Goal: Transaction & Acquisition: Purchase product/service

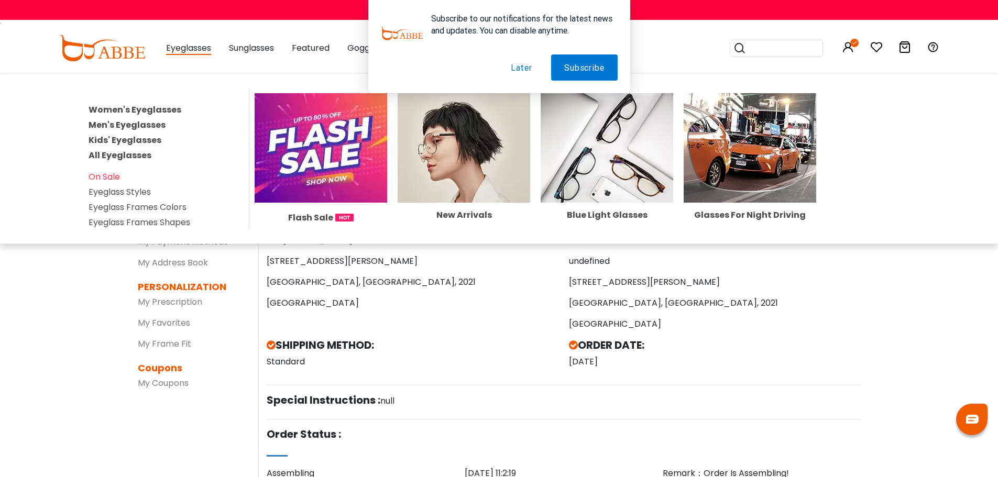
click at [147, 126] on link "Men's Eyeglasses" at bounding box center [127, 125] width 77 height 12
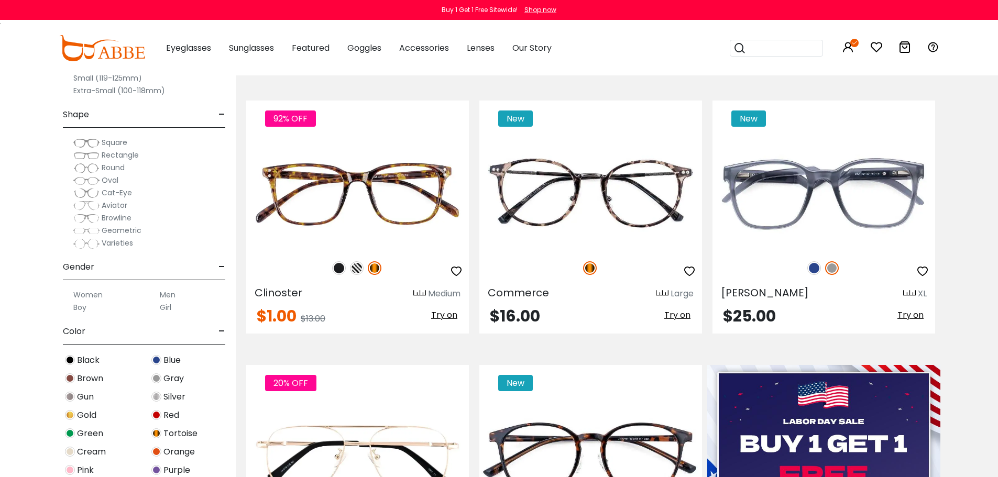
scroll to position [210, 0]
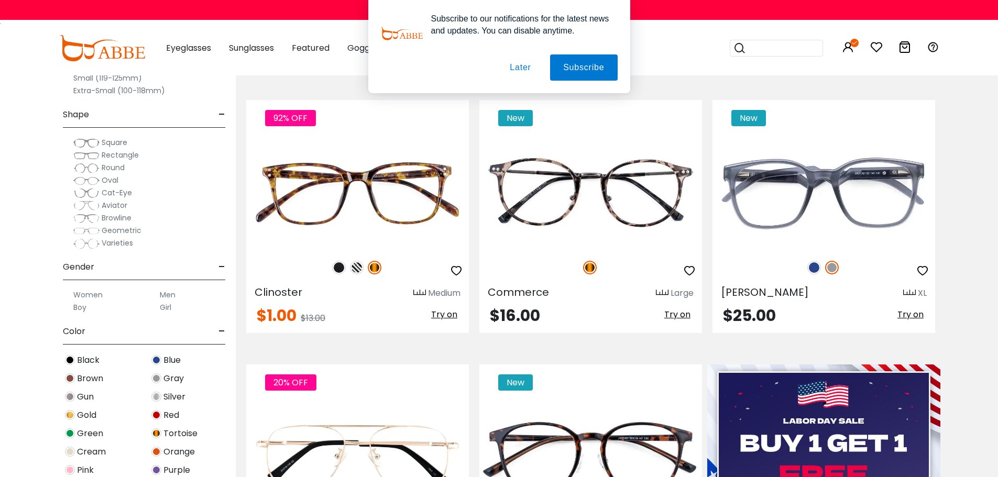
click at [0, 0] on button "Later" at bounding box center [0, 0] width 0 height 0
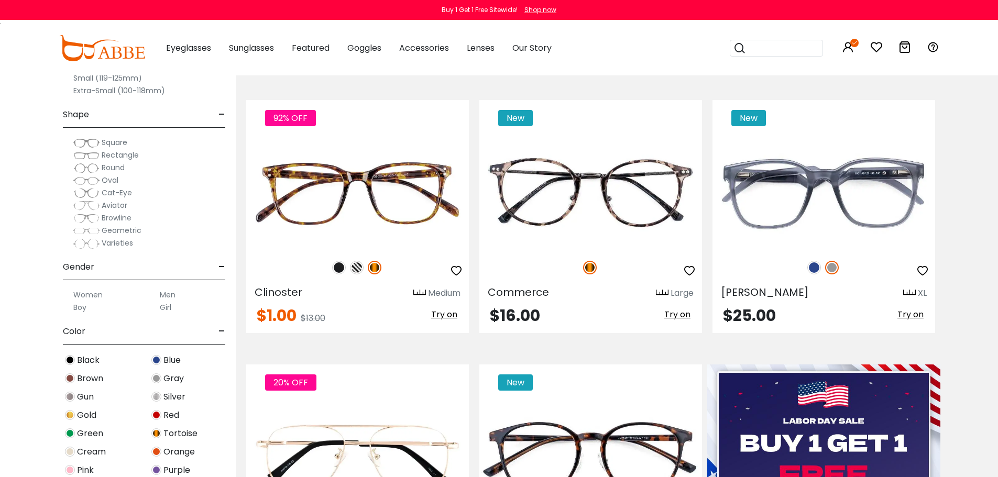
scroll to position [419, 0]
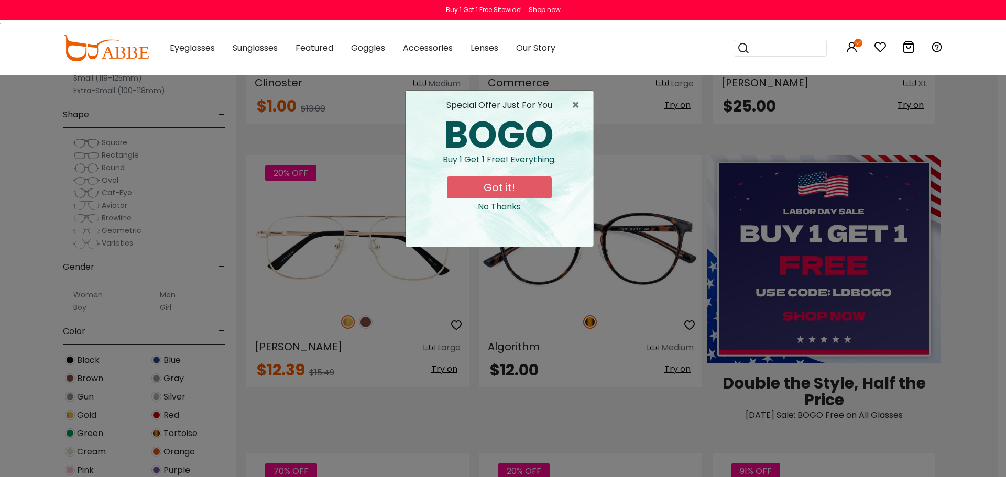
click at [502, 189] on button "Got it!" at bounding box center [499, 188] width 105 height 22
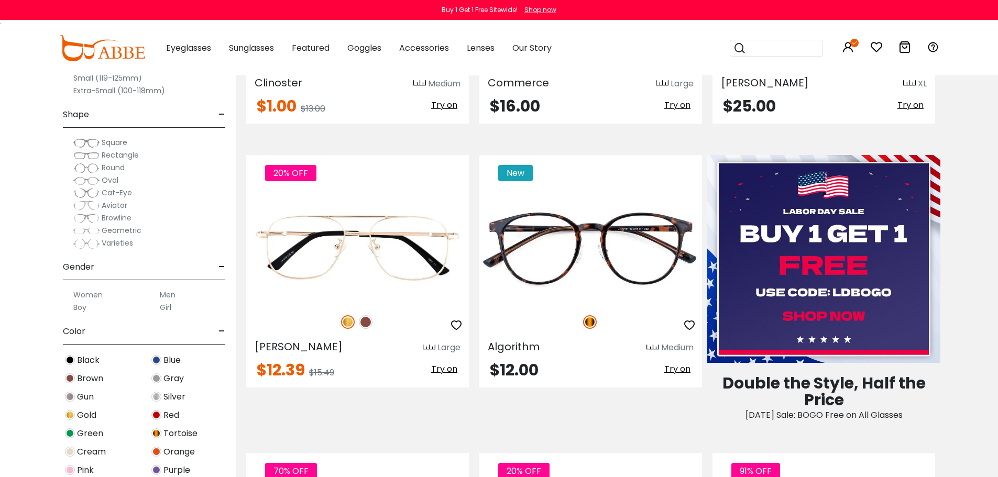
click at [851, 236] on img at bounding box center [823, 259] width 233 height 208
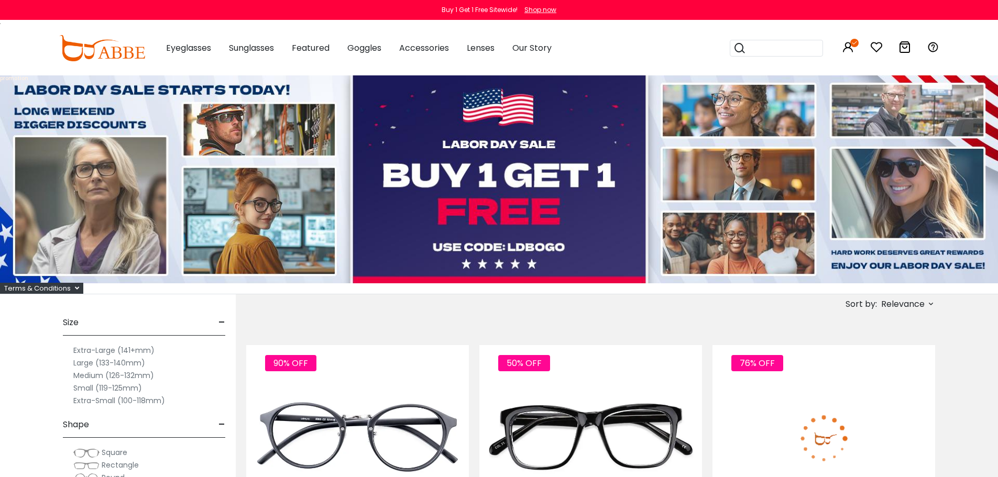
scroll to position [210, 0]
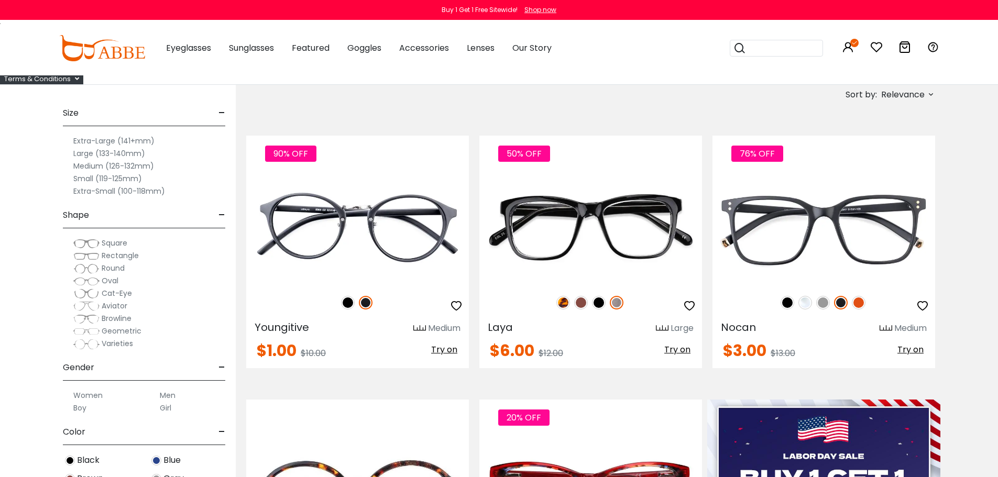
click at [932, 93] on icon at bounding box center [931, 94] width 8 height 8
click at [909, 158] on label "Prices Low To High" at bounding box center [891, 162] width 75 height 13
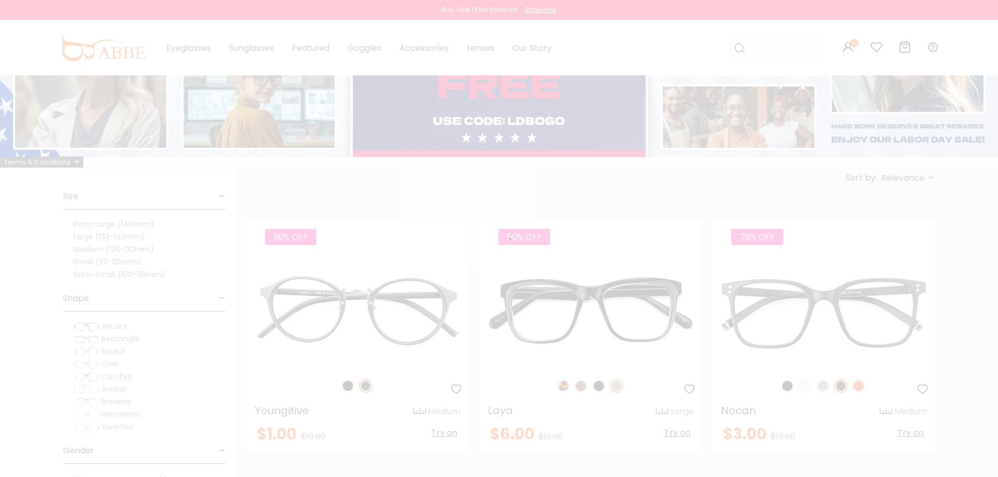
scroll to position [94, 0]
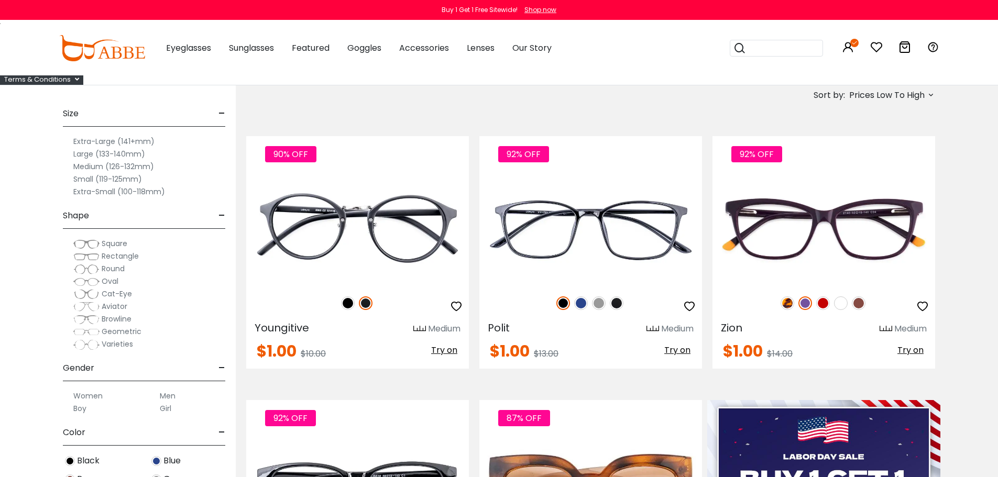
scroll to position [210, 0]
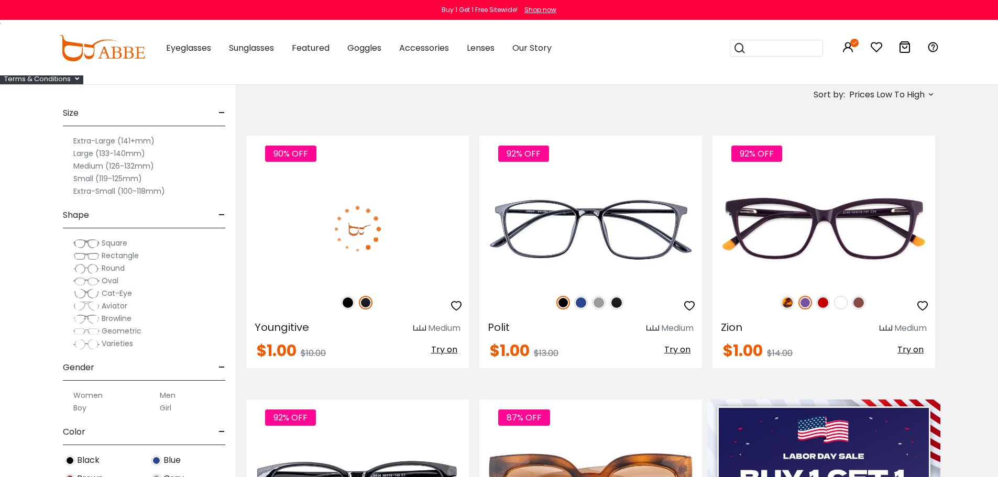
click at [460, 304] on icon "button" at bounding box center [456, 306] width 13 height 13
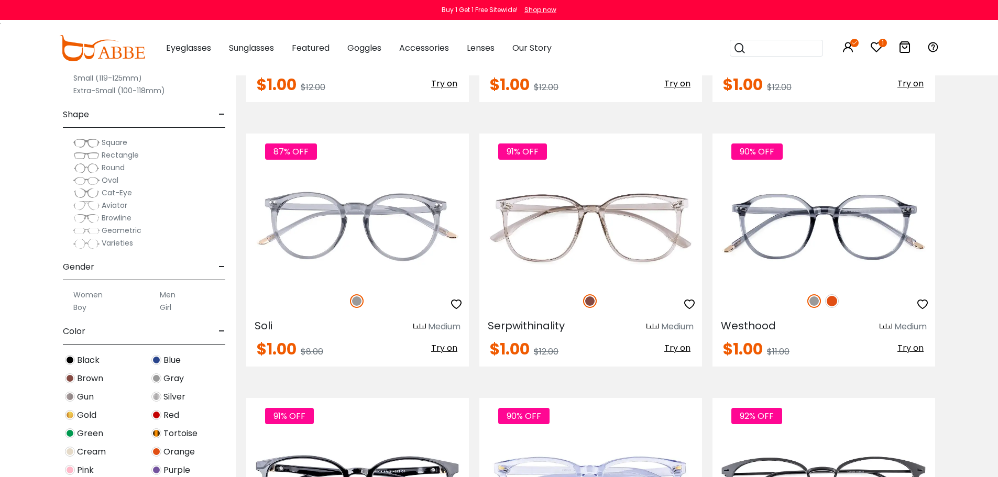
scroll to position [2305, 0]
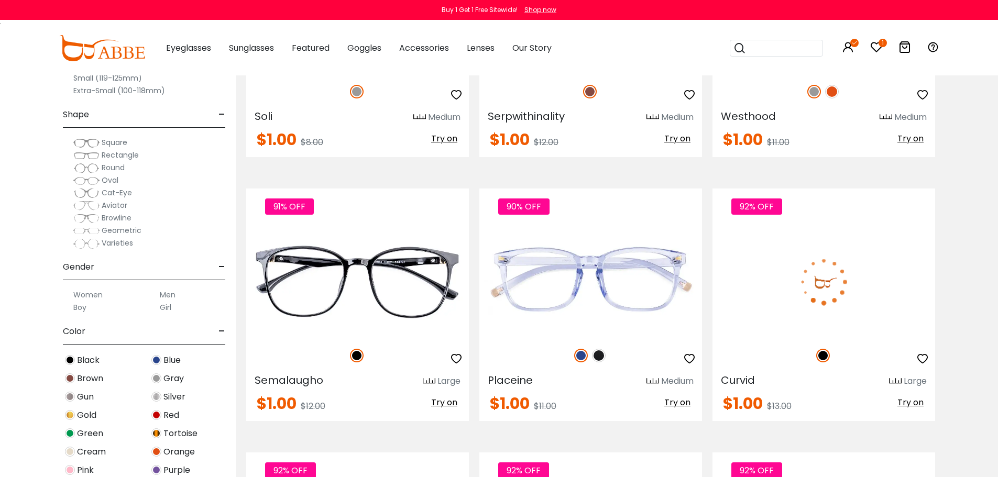
click at [924, 360] on icon "button" at bounding box center [922, 359] width 13 height 13
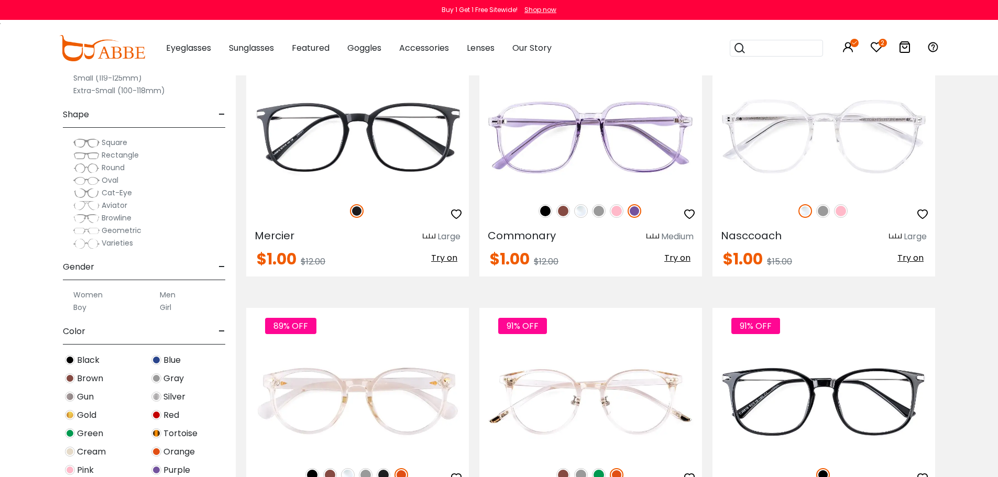
scroll to position [3772, 0]
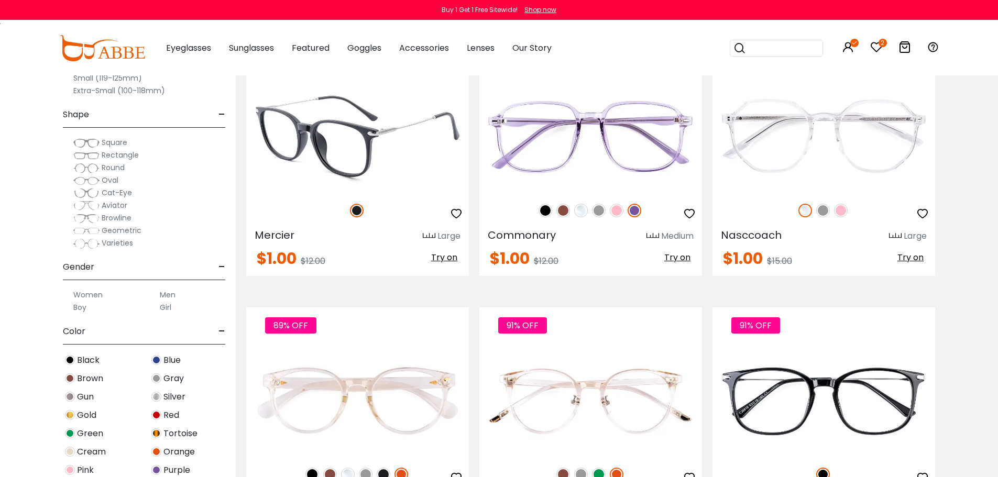
click at [460, 213] on icon "button" at bounding box center [456, 213] width 13 height 13
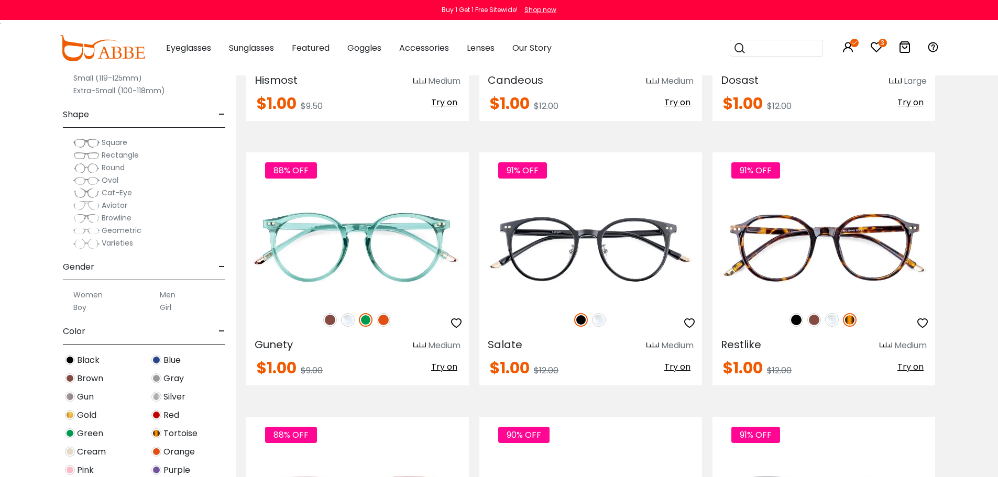
scroll to position [3981, 0]
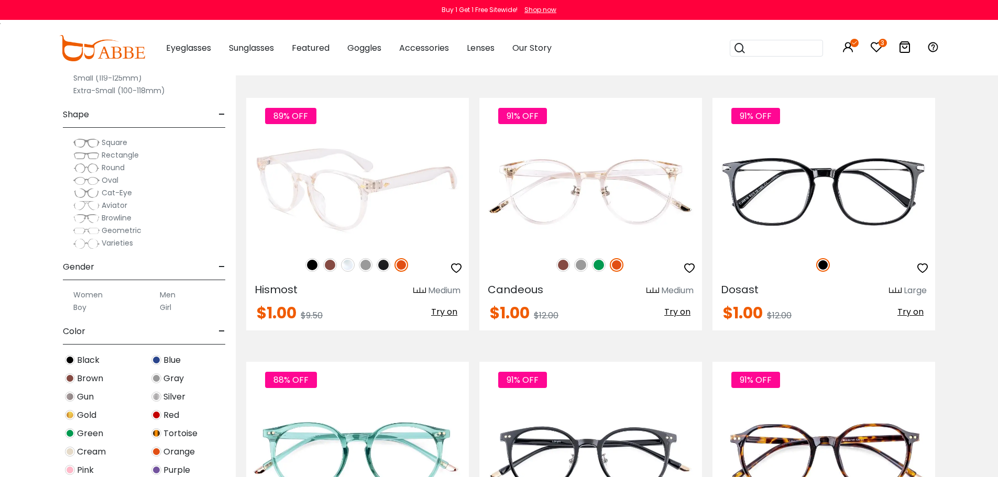
click at [312, 264] on img at bounding box center [312, 265] width 14 height 14
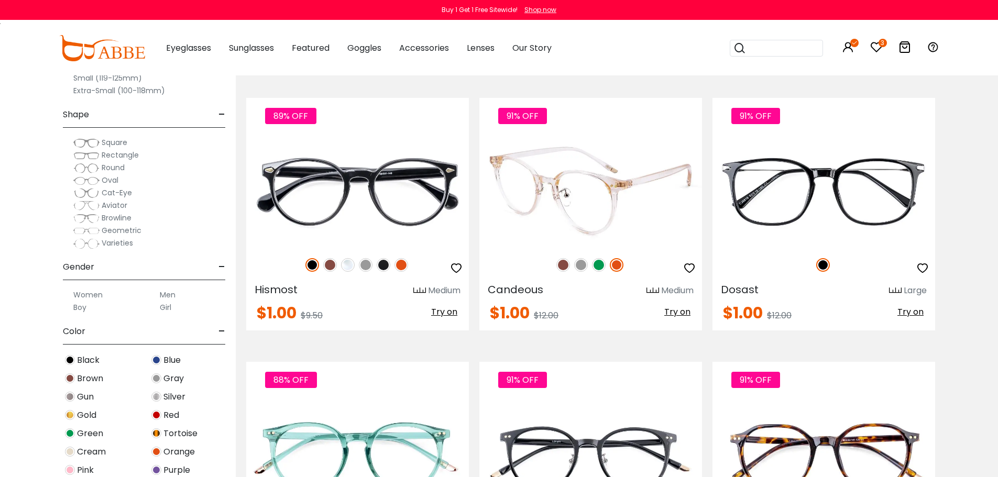
click at [563, 266] on img at bounding box center [563, 265] width 14 height 14
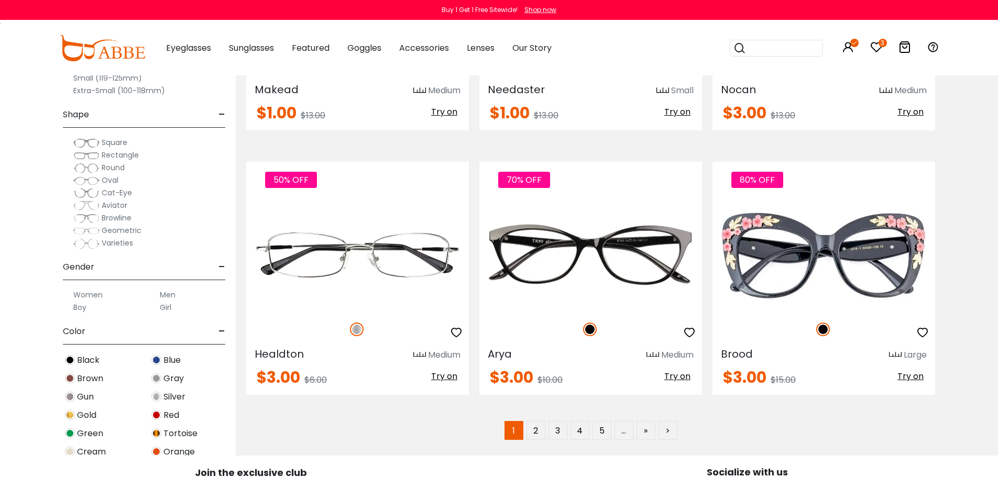
scroll to position [5448, 0]
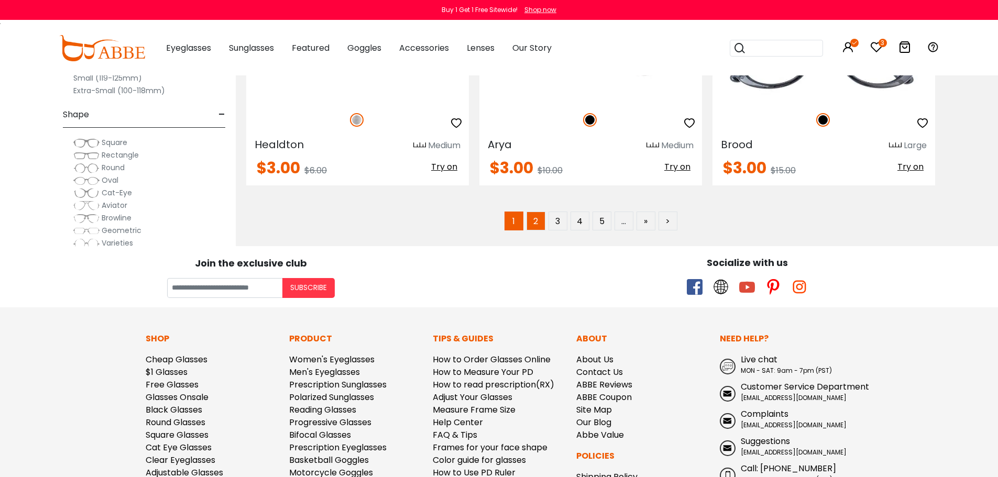
click at [542, 224] on link "2" at bounding box center [535, 221] width 19 height 19
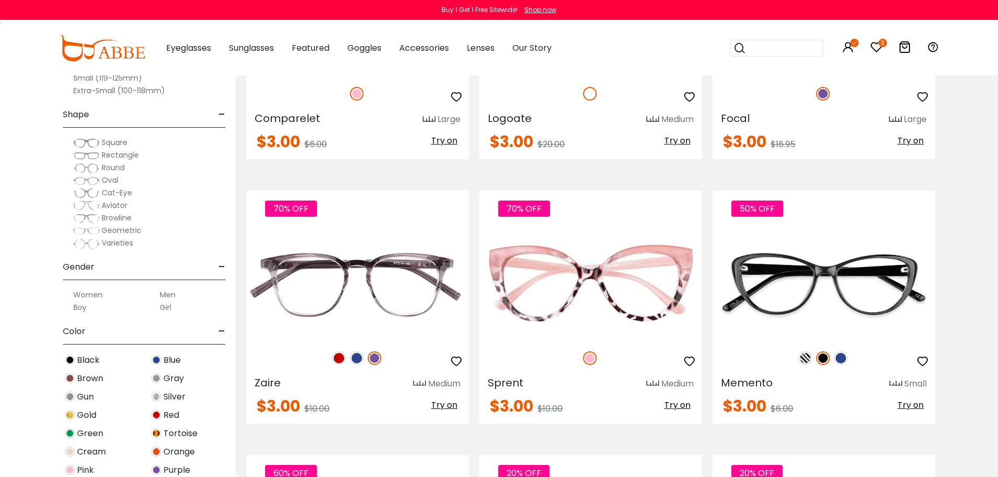
scroll to position [419, 0]
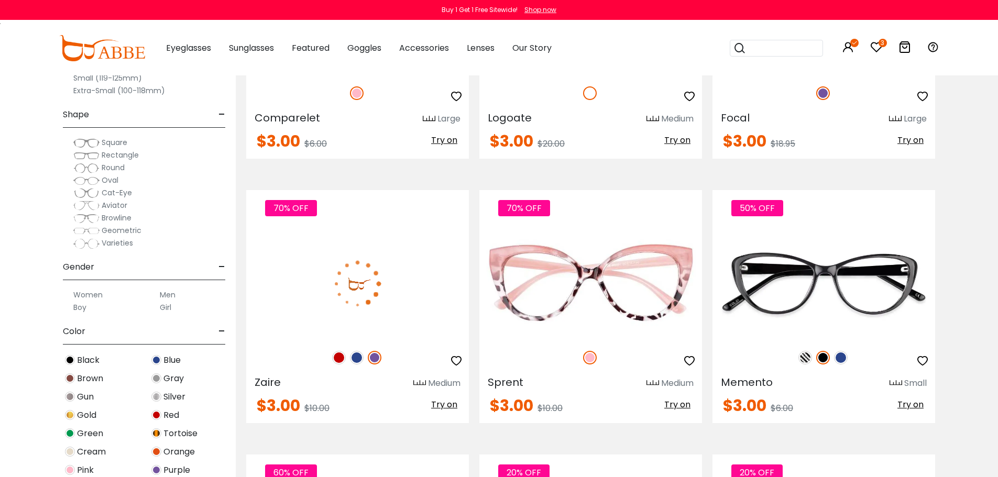
click at [371, 358] on img at bounding box center [375, 358] width 14 height 14
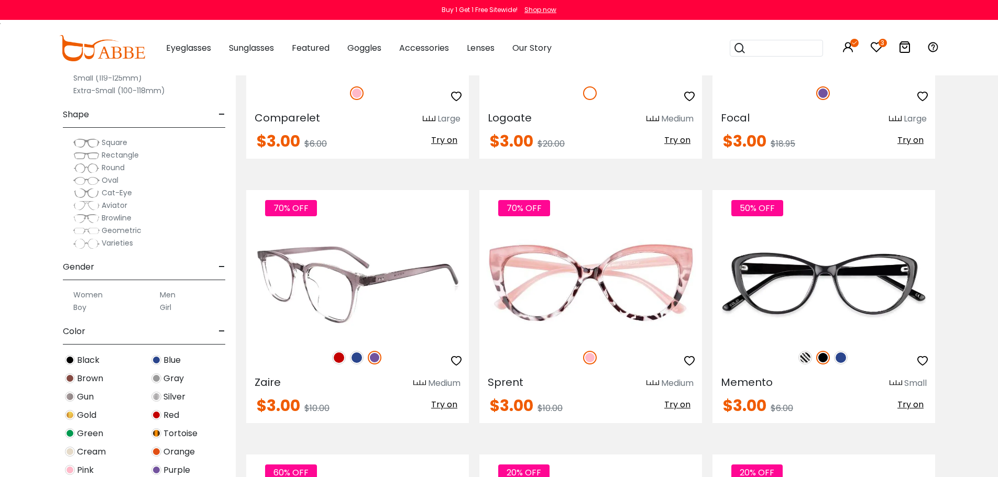
click at [358, 356] on img at bounding box center [357, 358] width 14 height 14
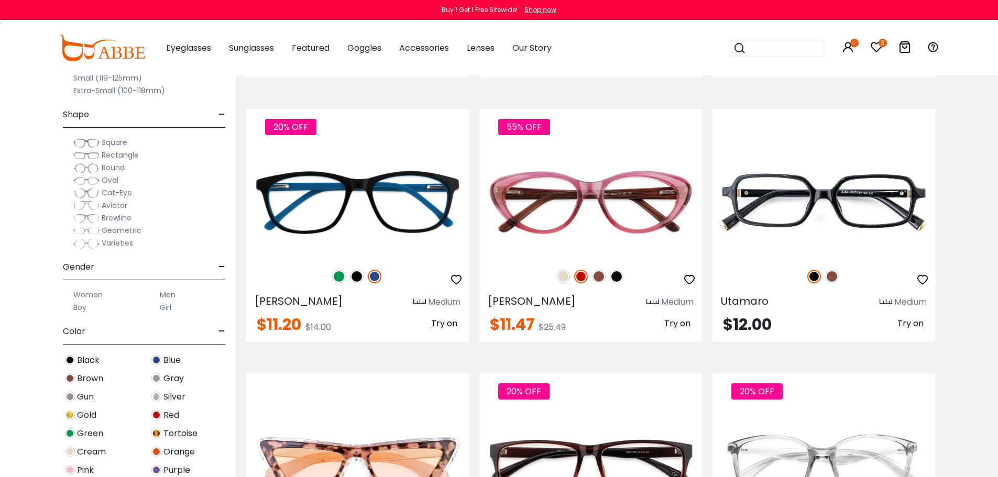
scroll to position [3353, 0]
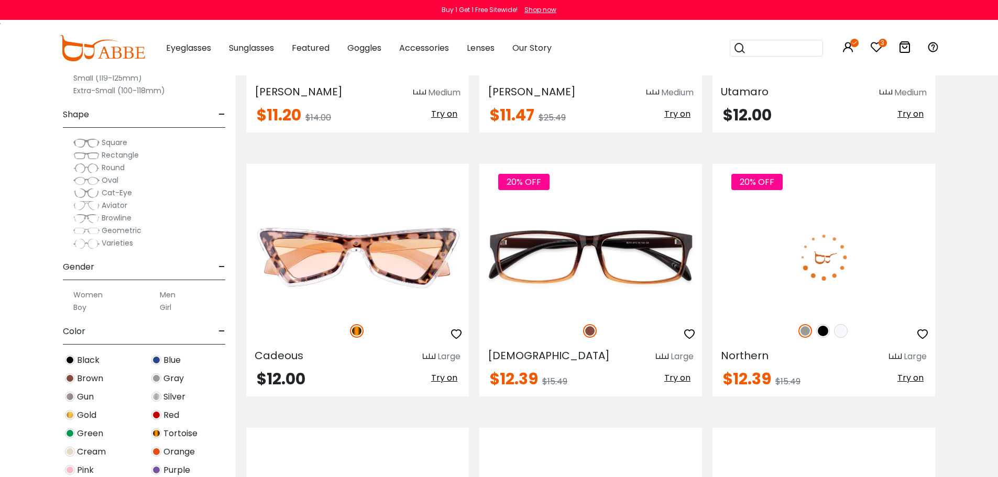
click at [823, 331] on img at bounding box center [823, 331] width 14 height 14
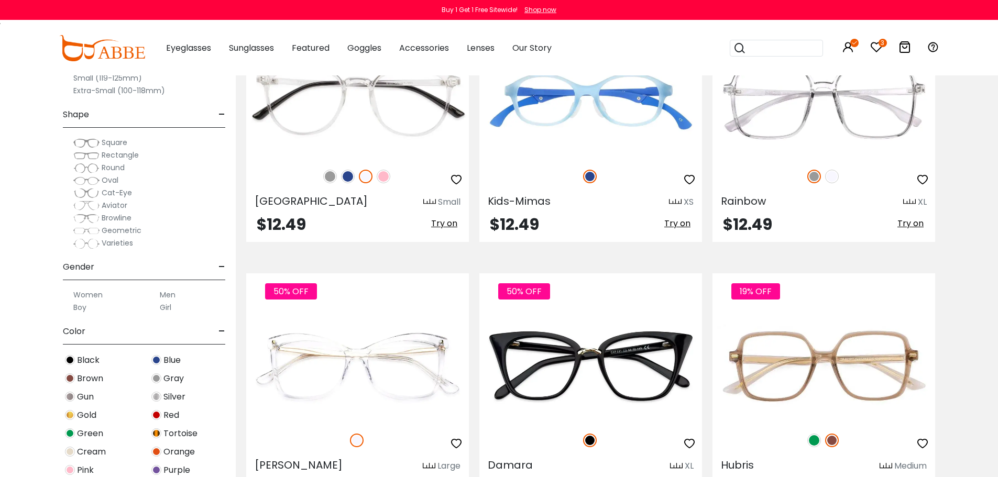
scroll to position [3562, 0]
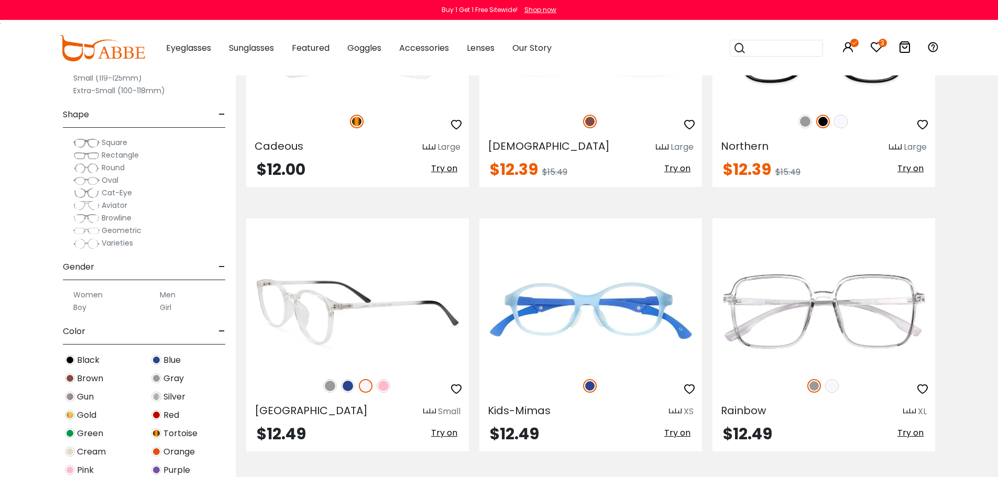
click at [345, 390] on img at bounding box center [348, 386] width 14 height 14
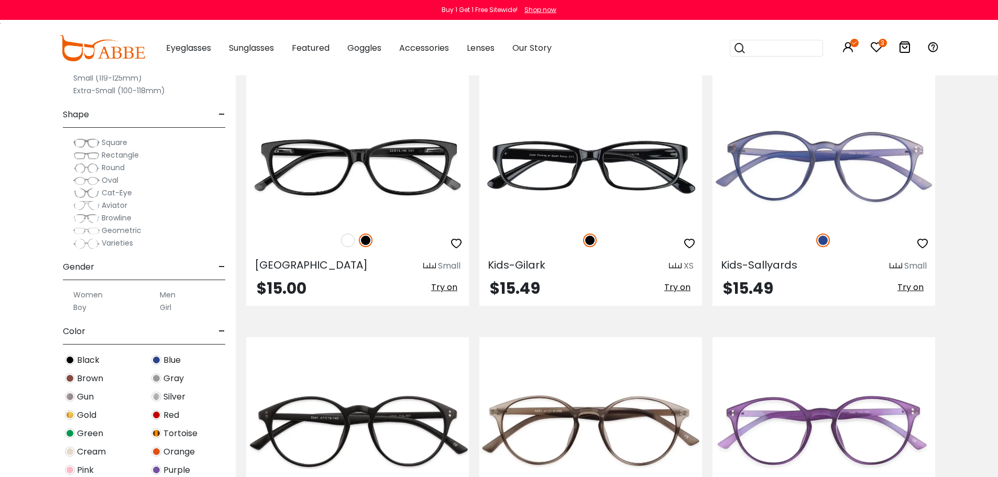
scroll to position [5239, 0]
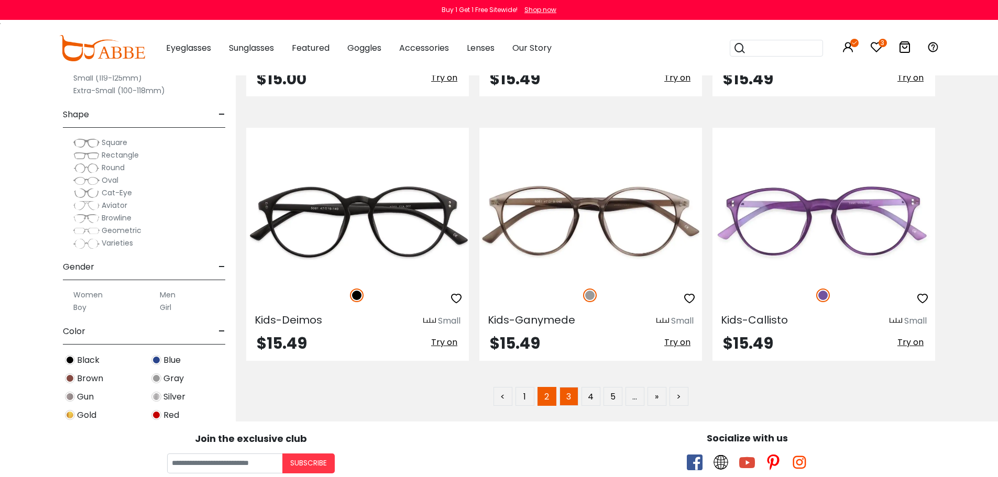
click at [565, 402] on link "3" at bounding box center [568, 396] width 19 height 19
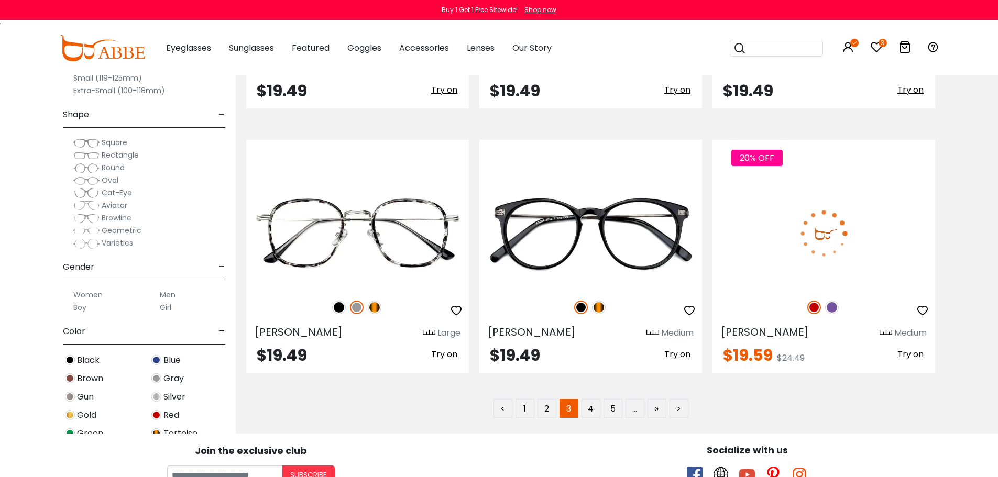
scroll to position [5239, 0]
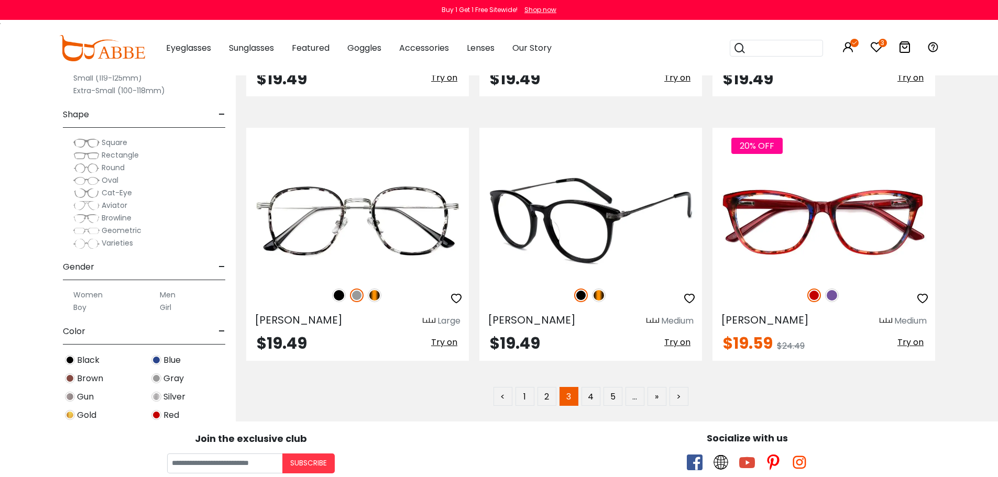
drag, startPoint x: 686, startPoint y: 297, endPoint x: 672, endPoint y: 290, distance: 15.7
click at [686, 297] on icon "button" at bounding box center [689, 298] width 13 height 13
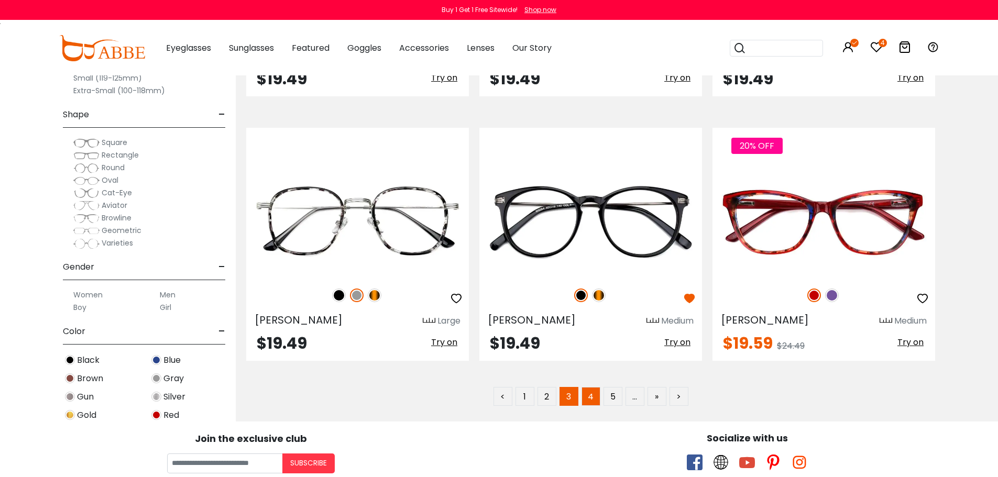
click at [589, 397] on link "4" at bounding box center [590, 396] width 19 height 19
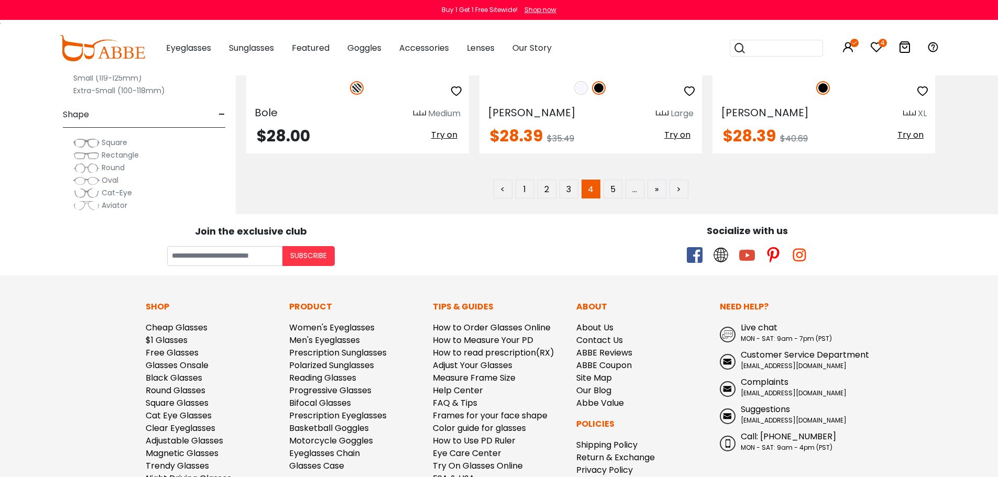
scroll to position [5447, 0]
